Goal: Find specific page/section: Find specific page/section

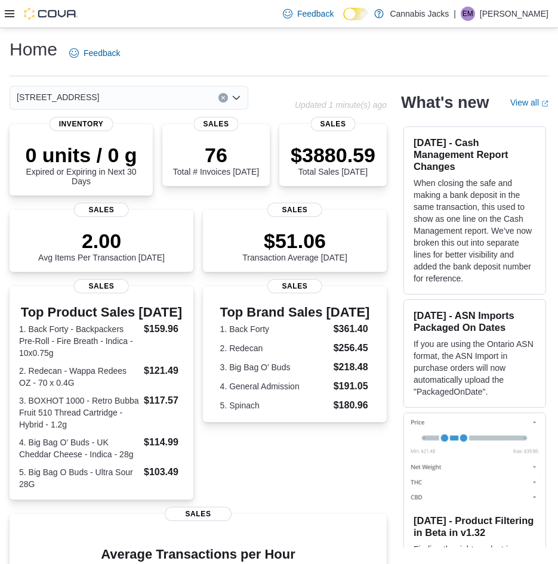
click at [9, 14] on icon at bounding box center [10, 13] width 10 height 7
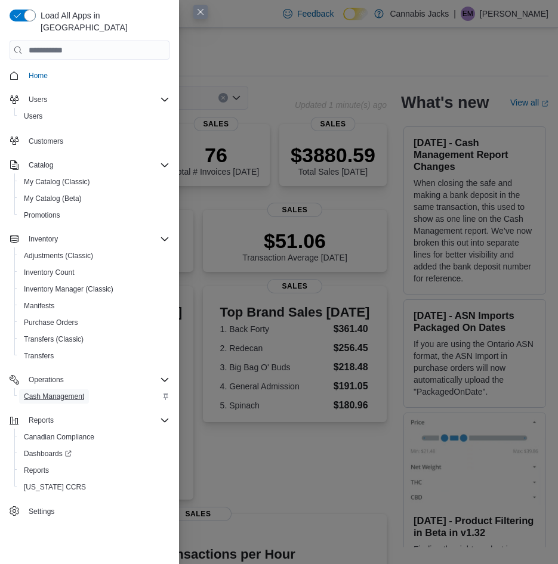
click at [58, 392] on span "Cash Management" at bounding box center [54, 397] width 60 height 10
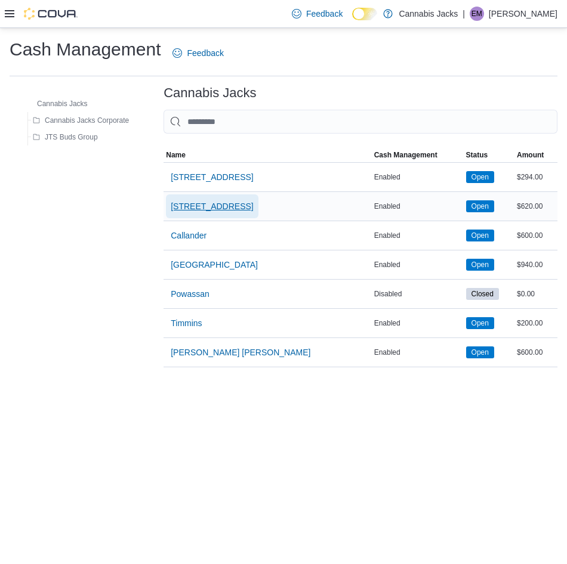
click at [253, 209] on span "[STREET_ADDRESS]" at bounding box center [212, 206] width 82 height 12
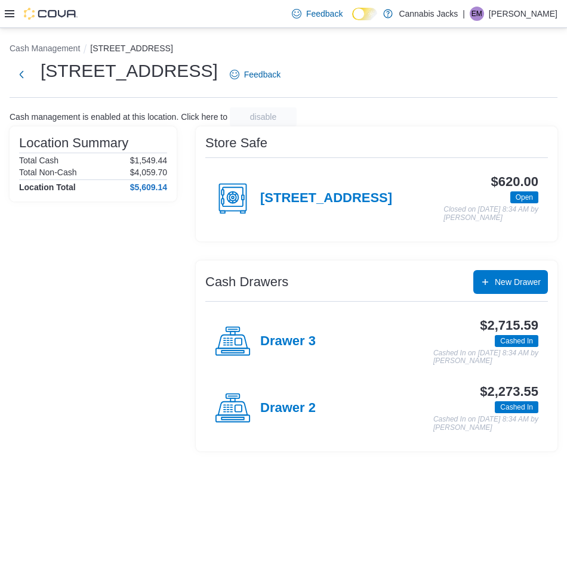
click at [566, 78] on html "Feedback Dark Mode Cannabis Jacks | EM [PERSON_NAME] Cash Management [STREET_AD…" at bounding box center [283, 282] width 567 height 564
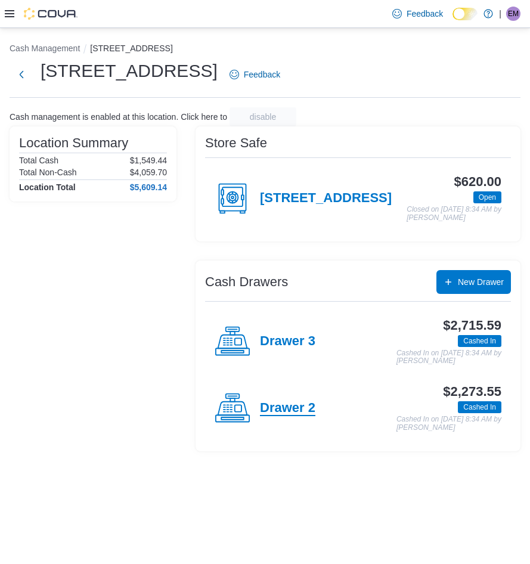
click at [289, 416] on h4 "Drawer 2" at bounding box center [287, 409] width 55 height 16
